Goal: Find specific page/section: Find specific page/section

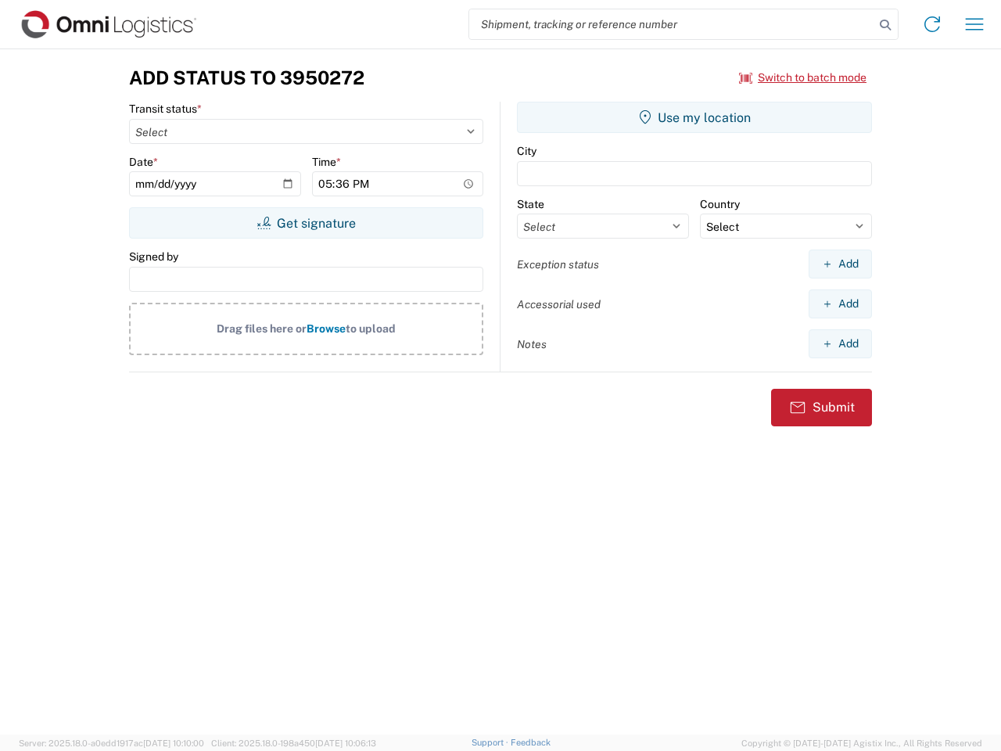
click at [672, 24] on input "search" at bounding box center [671, 24] width 405 height 30
click at [885, 25] on icon at bounding box center [885, 25] width 22 height 22
click at [932, 24] on icon at bounding box center [931, 24] width 25 height 25
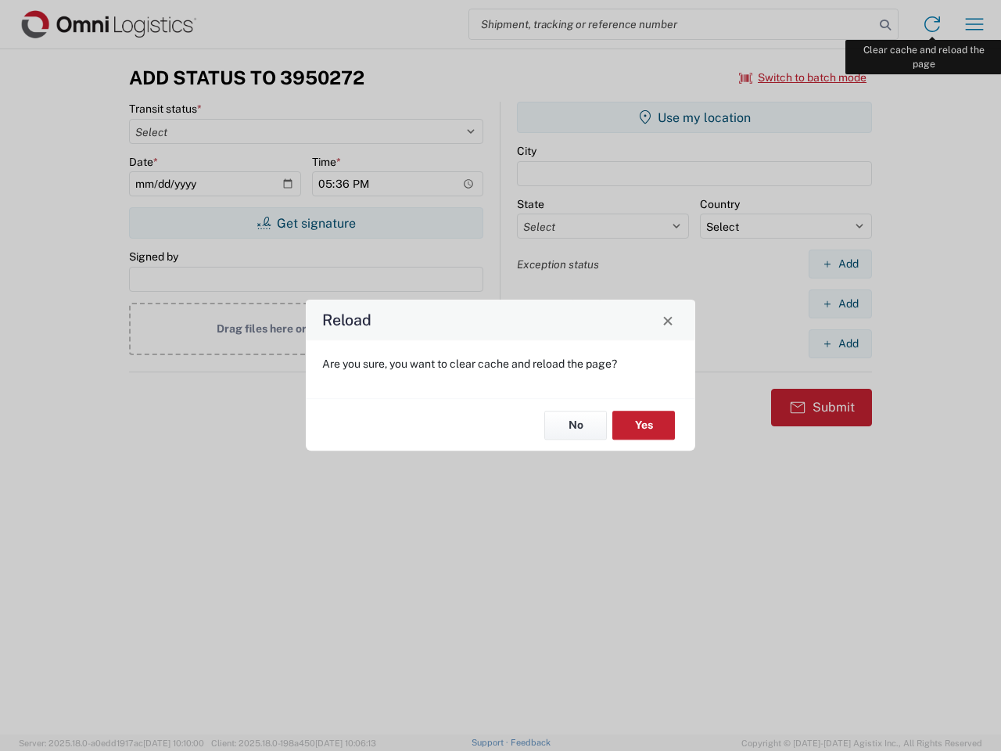
click at [974, 24] on div "Reload Are you sure, you want to clear cache and reload the page? No Yes" at bounding box center [500, 375] width 1001 height 751
click at [803, 77] on div "Reload Are you sure, you want to clear cache and reload the page? No Yes" at bounding box center [500, 375] width 1001 height 751
click at [306, 223] on div "Reload Are you sure, you want to clear cache and reload the page? No Yes" at bounding box center [500, 375] width 1001 height 751
click at [694, 117] on div "Reload Are you sure, you want to clear cache and reload the page? No Yes" at bounding box center [500, 375] width 1001 height 751
click at [840, 263] on div "Reload Are you sure, you want to clear cache and reload the page? No Yes" at bounding box center [500, 375] width 1001 height 751
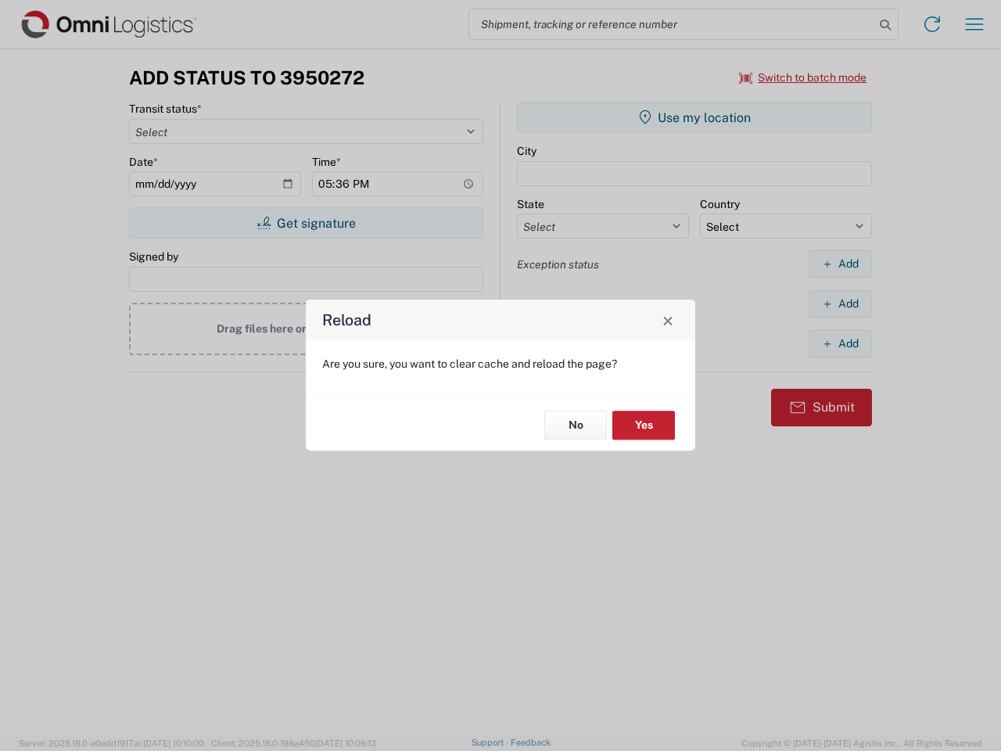
click at [840, 303] on div "Reload Are you sure, you want to clear cache and reload the page? No Yes" at bounding box center [500, 375] width 1001 height 751
click at [840, 343] on div "Reload Are you sure, you want to clear cache and reload the page? No Yes" at bounding box center [500, 375] width 1001 height 751
